Goal: Information Seeking & Learning: Learn about a topic

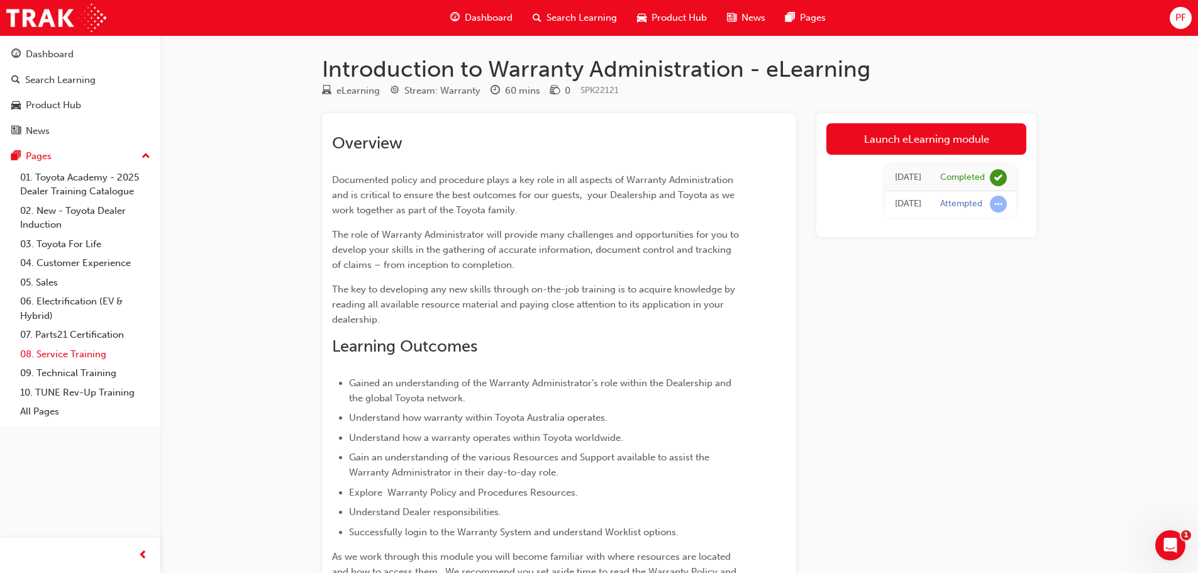
click at [100, 349] on link "08. Service Training" at bounding box center [85, 355] width 140 height 20
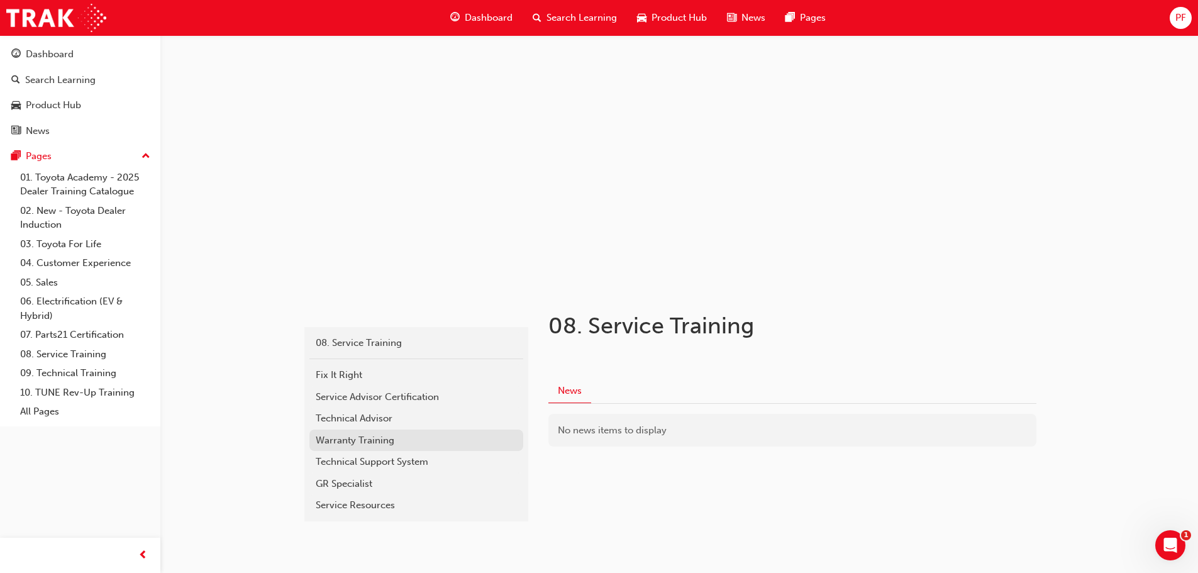
click at [396, 438] on div "Warranty Training" at bounding box center [416, 440] width 201 height 14
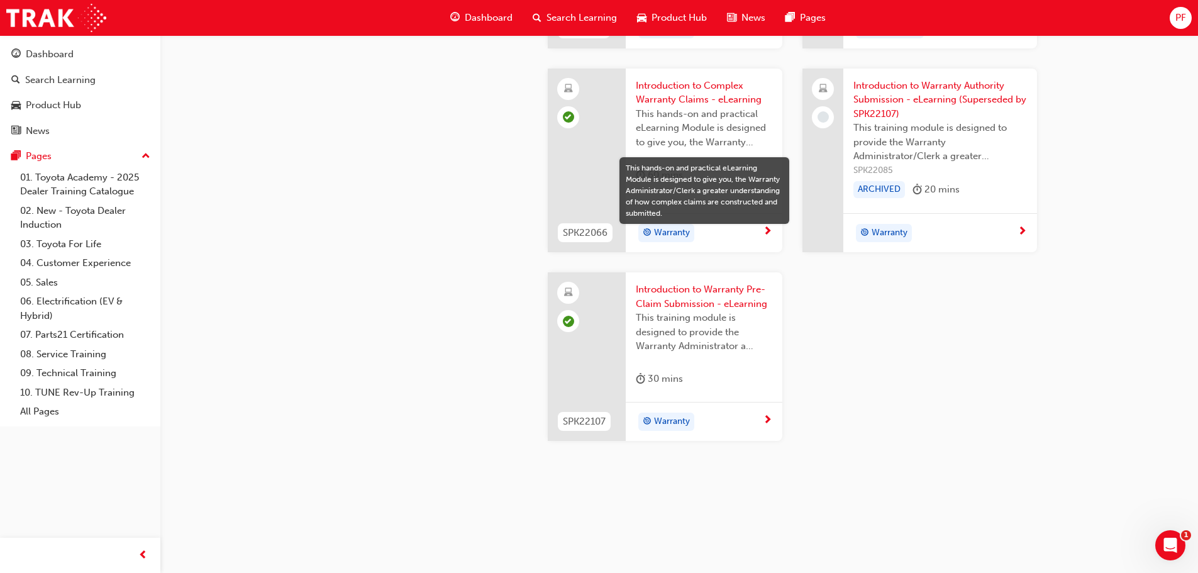
scroll to position [1103, 0]
